Goal: Complete application form: Complete application form

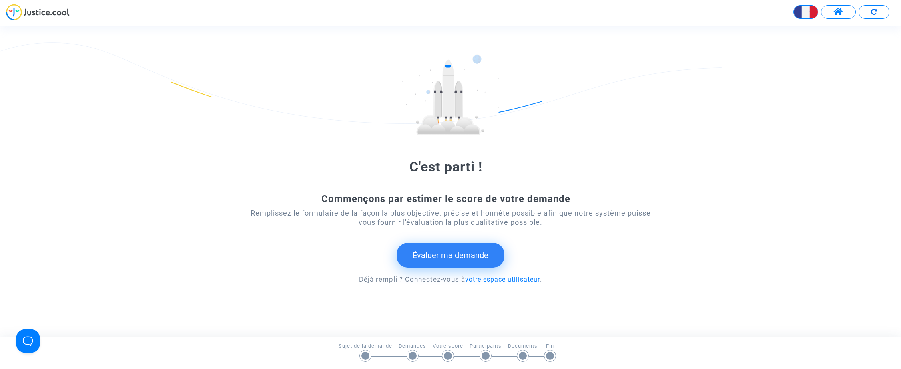
click at [439, 247] on button "Évaluer ma demande" at bounding box center [451, 255] width 108 height 25
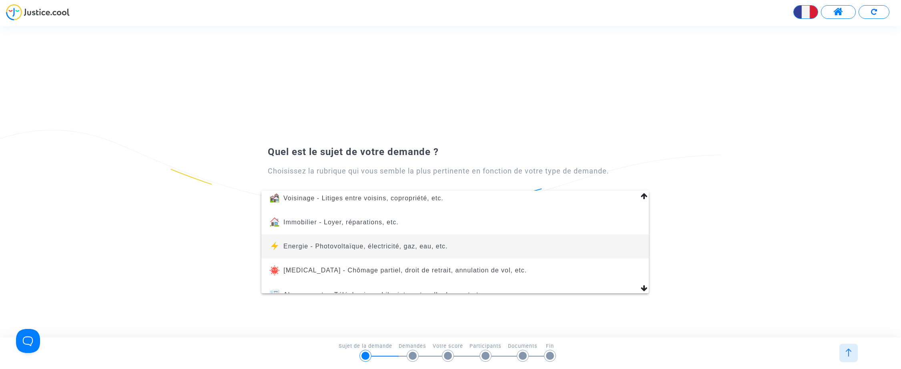
scroll to position [92, 0]
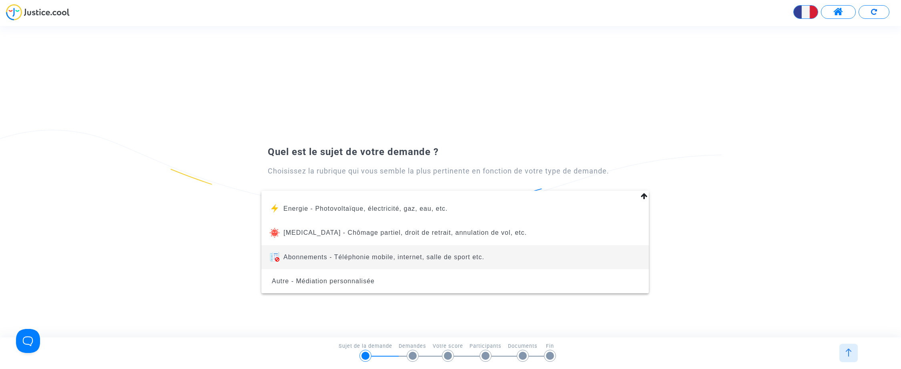
click at [397, 256] on span "Abonnements - Téléphonie mobile, internet, salle de sport etc." at bounding box center [383, 256] width 201 height 7
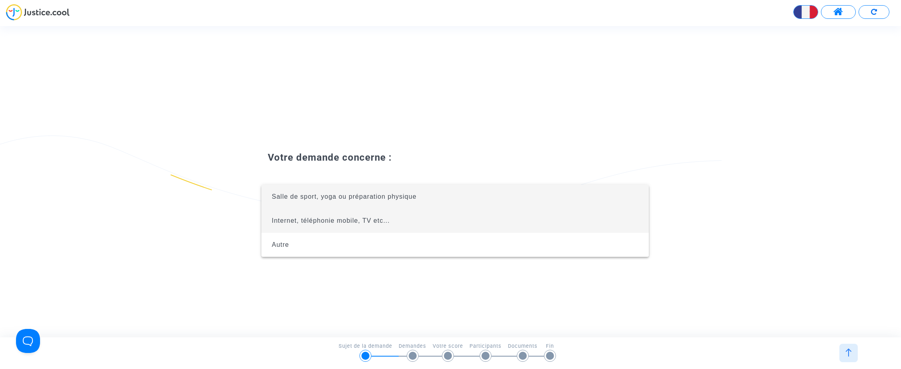
click at [339, 220] on span "Internet, téléphonie mobile, TV etc..." at bounding box center [331, 220] width 118 height 7
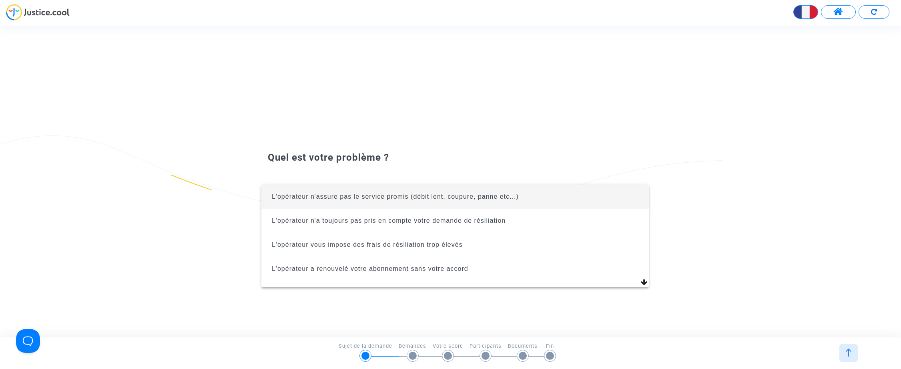
click at [462, 202] on span "L'opérateur n'assure pas le service promis (débit lent, coupure, panne etc...)" at bounding box center [455, 197] width 375 height 24
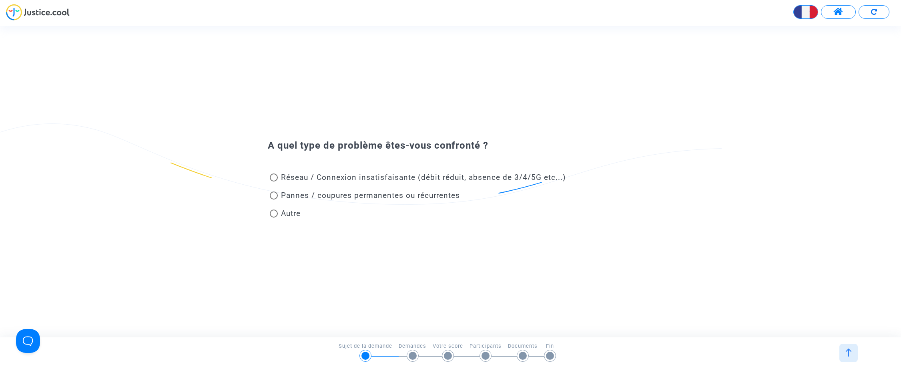
click at [274, 197] on span at bounding box center [274, 195] width 8 height 8
click at [274, 199] on input "Pannes / coupures permanentes ou récurrentes" at bounding box center [273, 199] width 0 height 0
radio input "true"
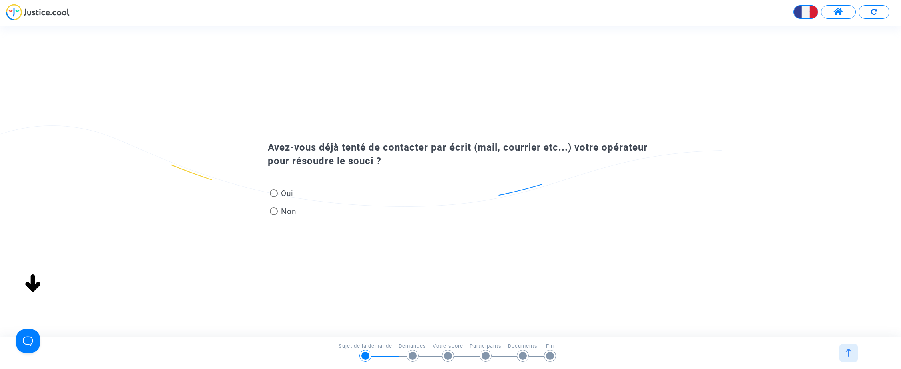
click at [276, 194] on span at bounding box center [274, 193] width 8 height 8
click at [274, 197] on input "Oui" at bounding box center [273, 197] width 0 height 0
radio input "true"
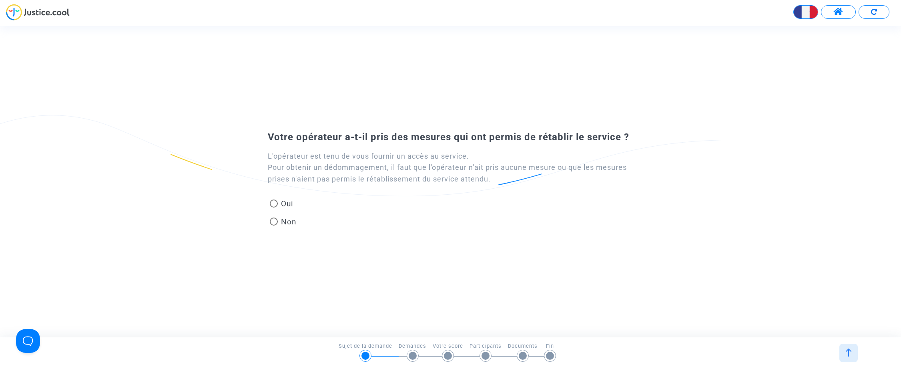
click at [273, 223] on span at bounding box center [274, 221] width 8 height 8
click at [273, 225] on input "Non" at bounding box center [273, 225] width 0 height 0
radio input "true"
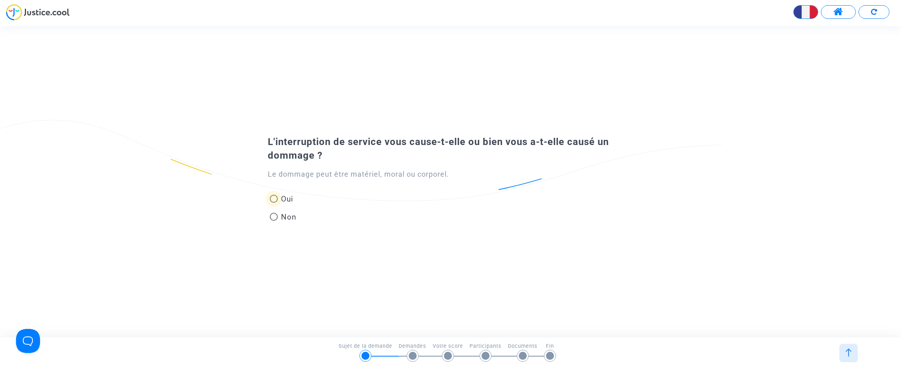
click at [273, 196] on span at bounding box center [274, 199] width 8 height 8
click at [273, 203] on input "Oui" at bounding box center [273, 203] width 0 height 0
radio input "true"
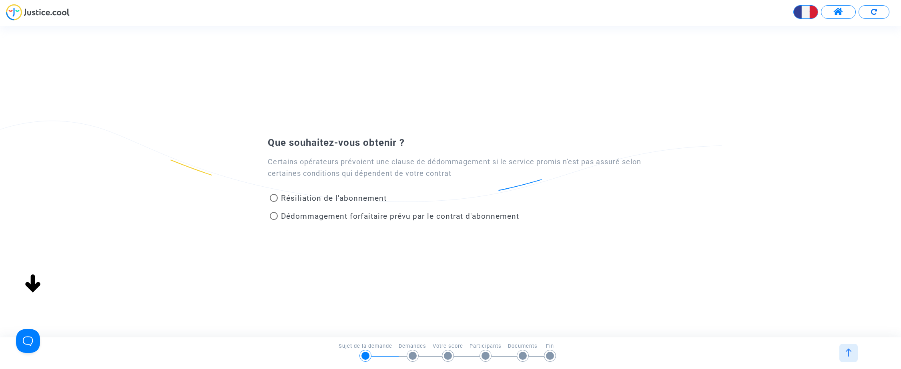
click at [269, 216] on div "Dédommagement forfaitaire prévu par le contrat d'abonnement" at bounding box center [423, 218] width 322 height 18
click at [273, 216] on span at bounding box center [274, 216] width 8 height 8
click at [273, 220] on input "Dédommagement forfaitaire prévu par le contrat d'abonnement" at bounding box center [273, 220] width 0 height 0
radio input "true"
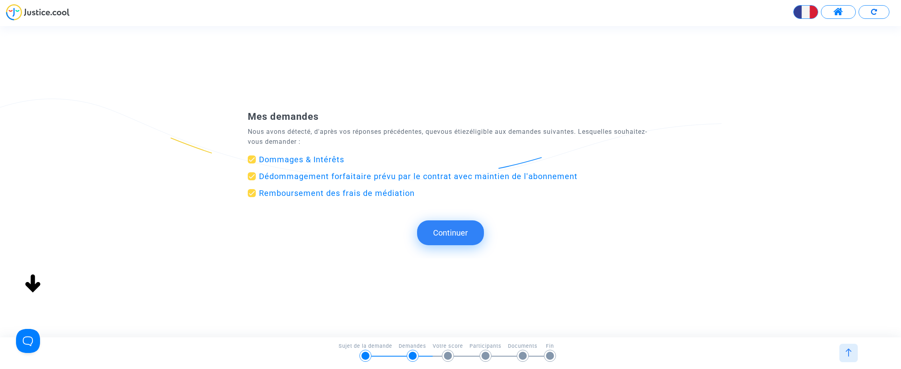
click at [455, 237] on button "Continuer" at bounding box center [450, 232] width 67 height 25
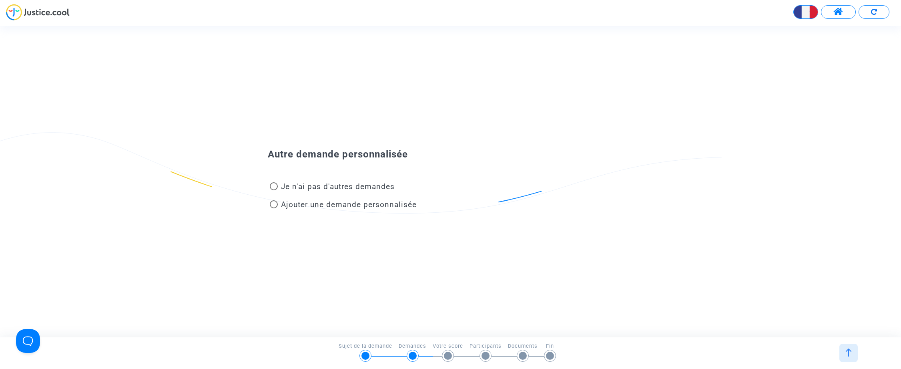
click at [271, 187] on span at bounding box center [274, 186] width 8 height 8
click at [273, 190] on input "Je n'ai pas d'autres demandes" at bounding box center [273, 190] width 0 height 0
radio input "true"
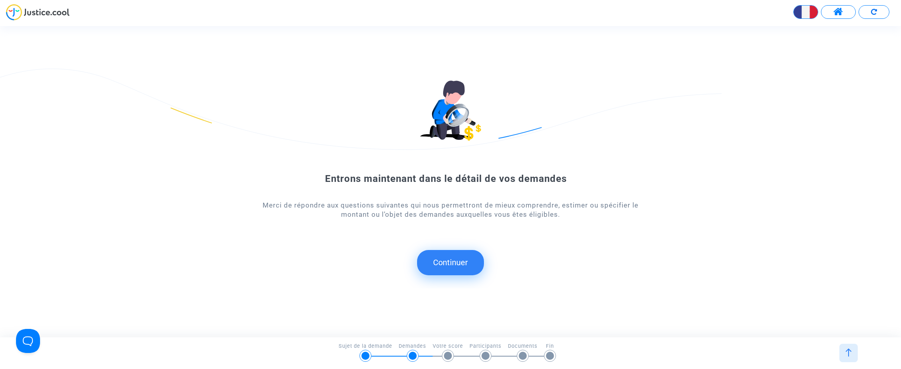
click at [443, 261] on button "Continuer" at bounding box center [450, 262] width 67 height 25
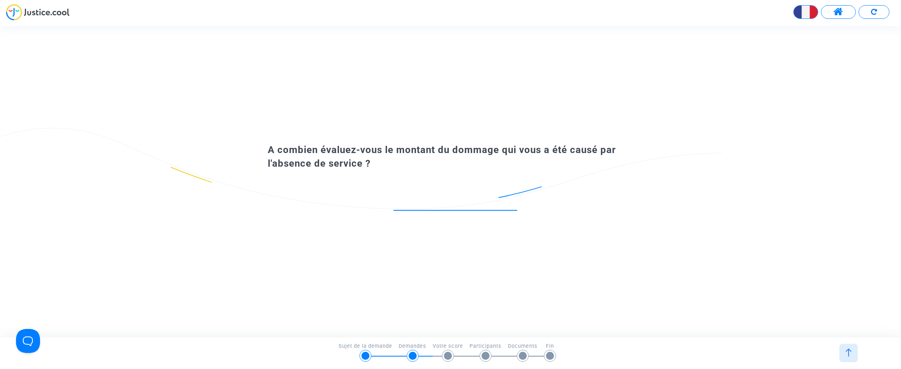
type input "3"
